Goal: Task Accomplishment & Management: Use online tool/utility

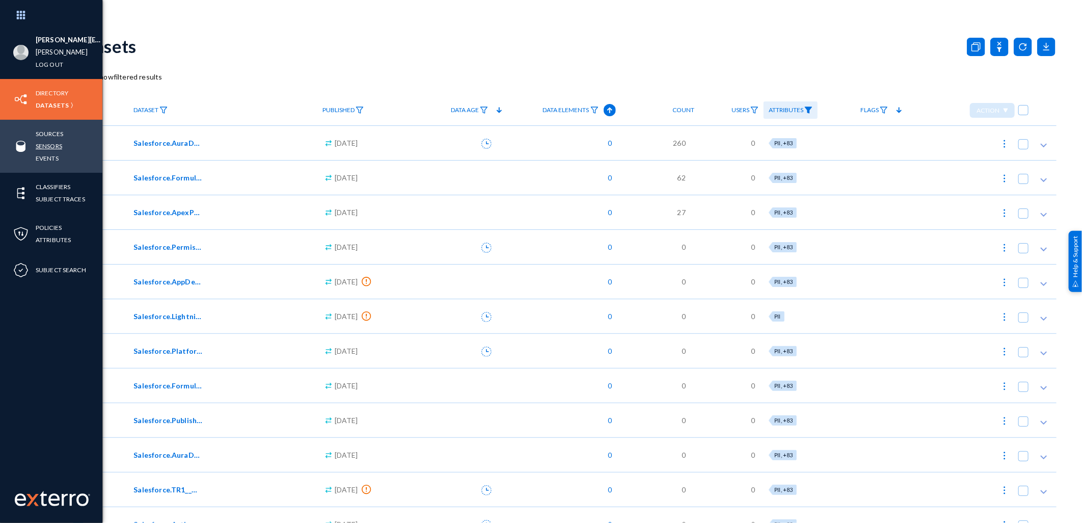
click at [58, 141] on link "Sensors" at bounding box center [49, 146] width 26 height 12
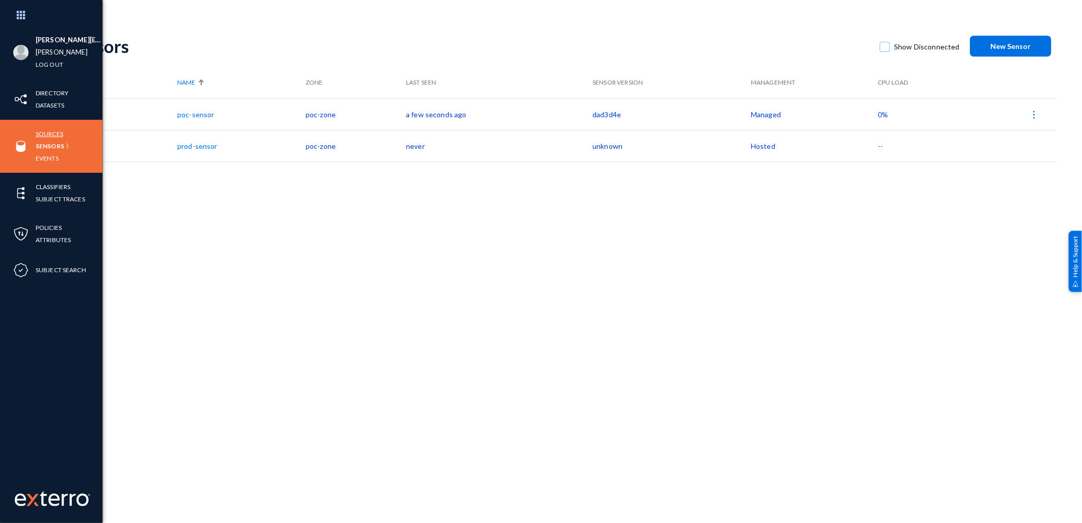
click at [54, 133] on link "Sources" at bounding box center [50, 134] width 28 height 12
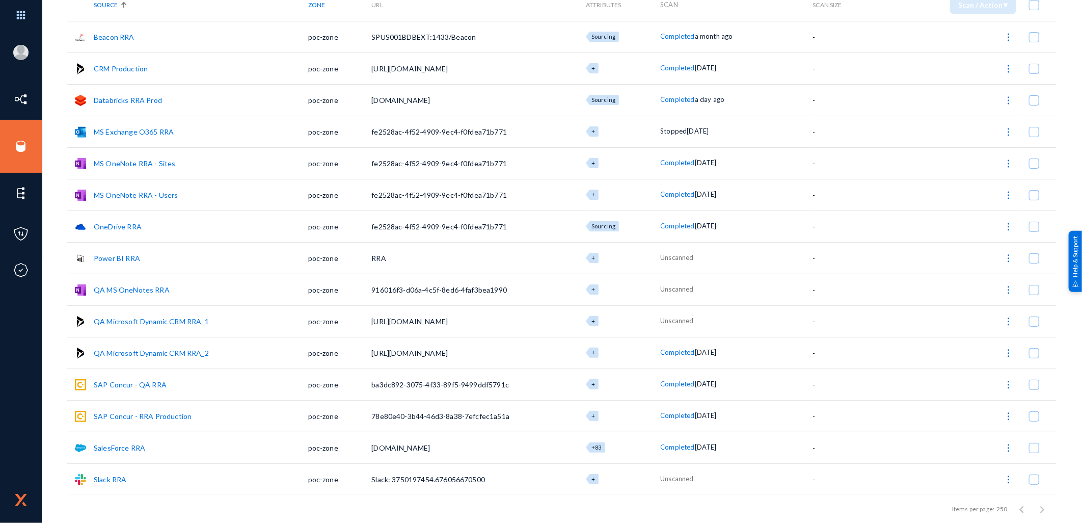
scroll to position [109, 0]
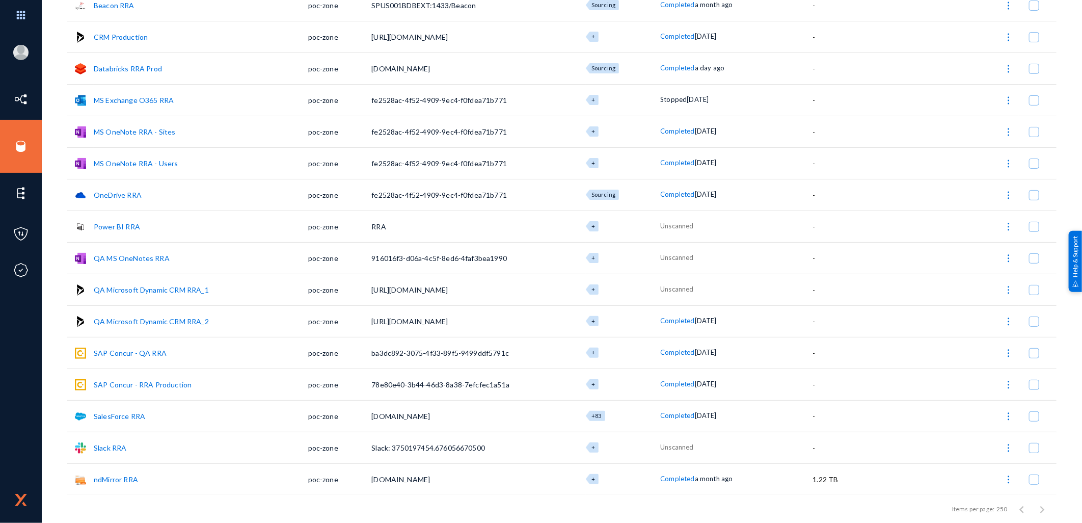
click at [1030, 413] on span at bounding box center [1034, 416] width 10 height 10
click at [1034, 421] on input "checkbox" at bounding box center [1034, 421] width 1 height 1
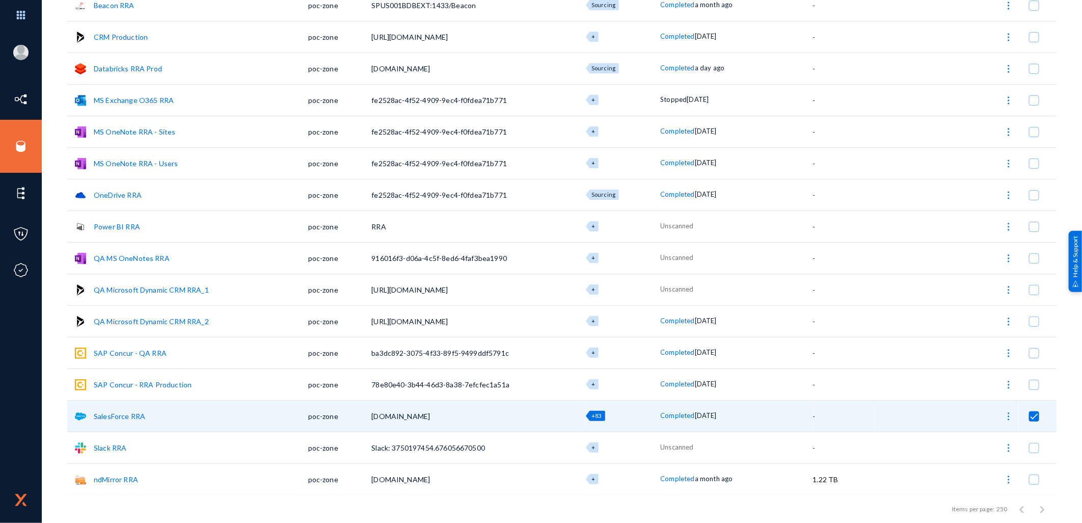
click at [1010, 418] on img at bounding box center [1009, 416] width 10 height 10
click at [960, 315] on button "Start Scan" at bounding box center [964, 315] width 103 height 24
checkbox input "false"
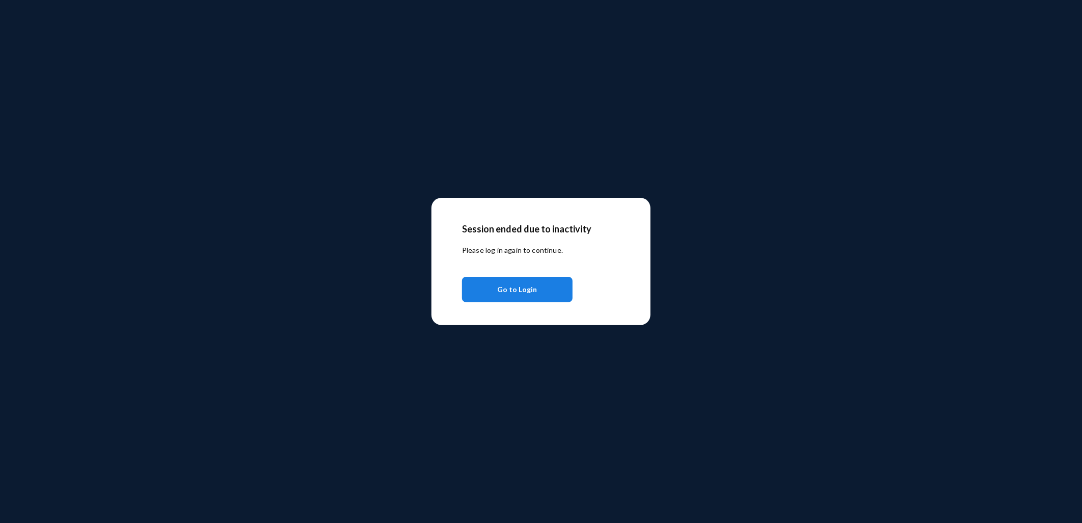
click at [507, 284] on span "Go to Login" at bounding box center [518, 289] width 40 height 18
